Goal: Task Accomplishment & Management: Manage account settings

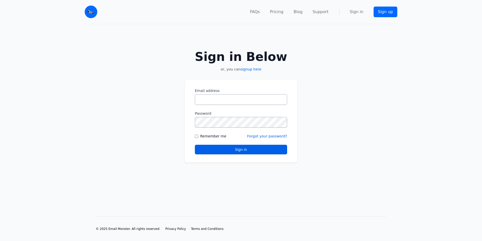
drag, startPoint x: 0, startPoint y: 0, endPoint x: 228, endPoint y: 99, distance: 248.4
click at [228, 99] on input "Email address" at bounding box center [241, 99] width 92 height 11
type input "**********"
click at [213, 135] on label "Remember me" at bounding box center [213, 135] width 26 height 5
click at [232, 148] on button "Sign in" at bounding box center [241, 150] width 92 height 10
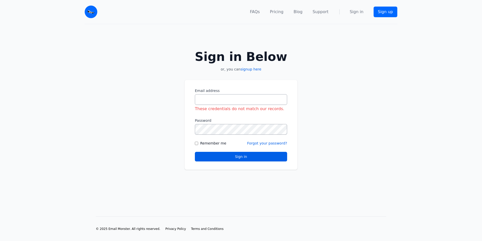
click at [226, 99] on input "Email address" at bounding box center [241, 99] width 92 height 11
click at [351, 140] on div "Sign in Below or, you can signup here Email address These credentials do not ma…" at bounding box center [241, 107] width 482 height 166
click at [216, 101] on input "Email address" at bounding box center [241, 99] width 92 height 11
click at [175, 126] on div "Sign in Below or, you can signup here Email address These credentials do not ma…" at bounding box center [241, 107] width 482 height 166
click at [202, 100] on input "Email address" at bounding box center [241, 99] width 92 height 11
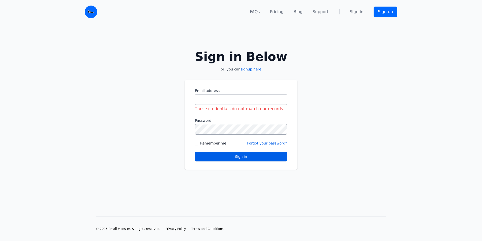
click at [340, 135] on div "Sign in Below or, you can signup here Email address These credentials do not ma…" at bounding box center [241, 107] width 482 height 166
